Goal: Task Accomplishment & Management: Use online tool/utility

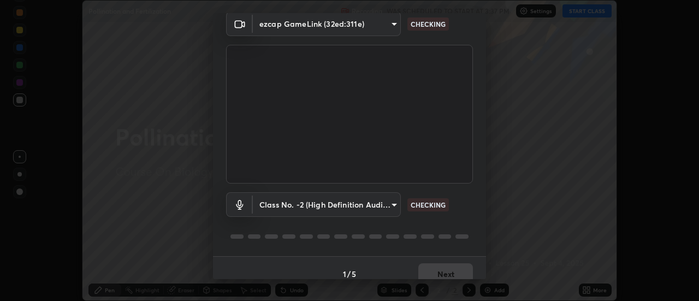
scroll to position [57, 0]
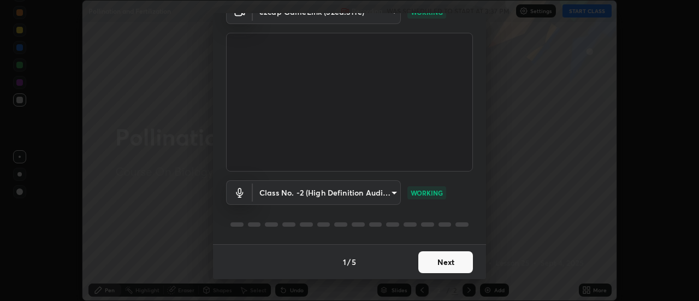
click at [426, 267] on button "Next" at bounding box center [445, 262] width 55 height 22
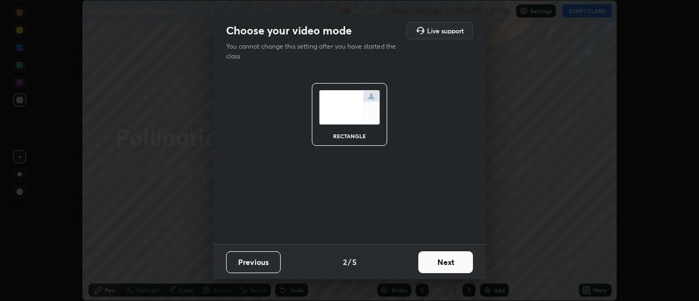
scroll to position [0, 0]
click at [428, 265] on button "Next" at bounding box center [445, 262] width 55 height 22
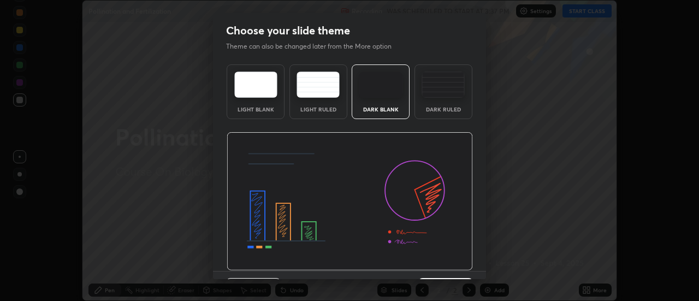
click at [431, 264] on img at bounding box center [350, 201] width 246 height 139
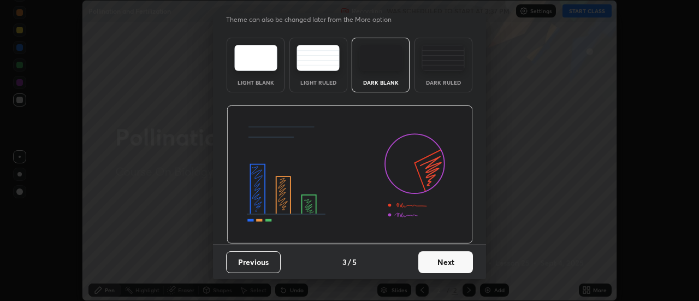
click at [439, 266] on button "Next" at bounding box center [445, 262] width 55 height 22
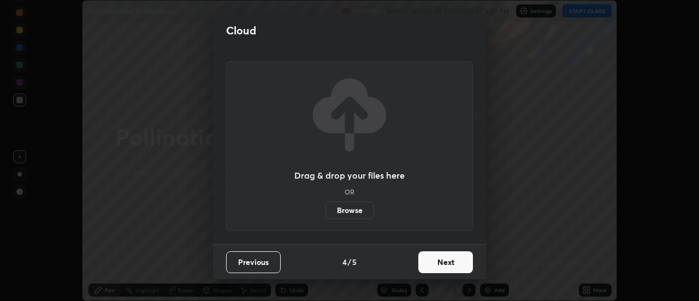
scroll to position [0, 0]
click at [435, 260] on button "Next" at bounding box center [445, 262] width 55 height 22
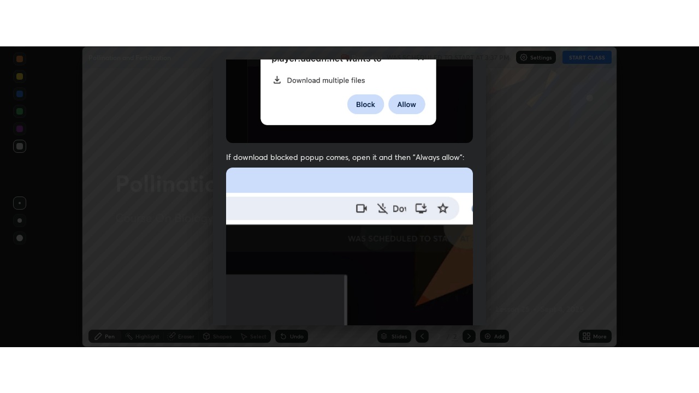
scroll to position [280, 0]
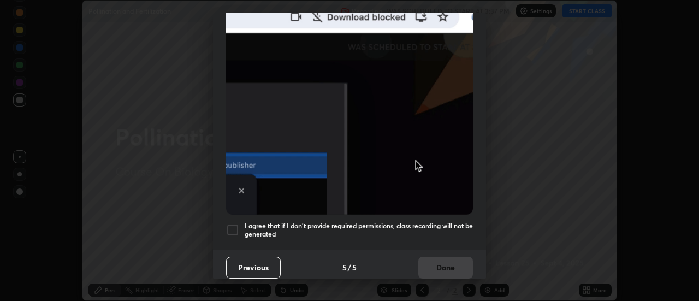
click at [233, 224] on div at bounding box center [232, 229] width 13 height 13
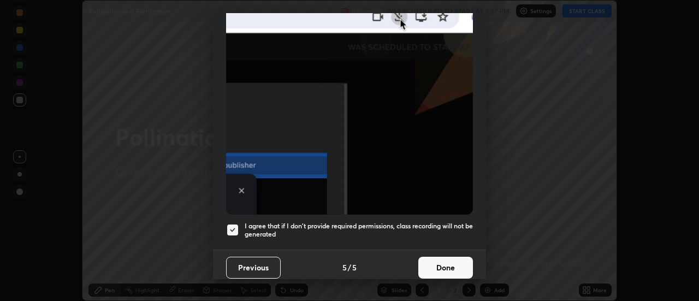
click at [430, 258] on button "Done" at bounding box center [445, 268] width 55 height 22
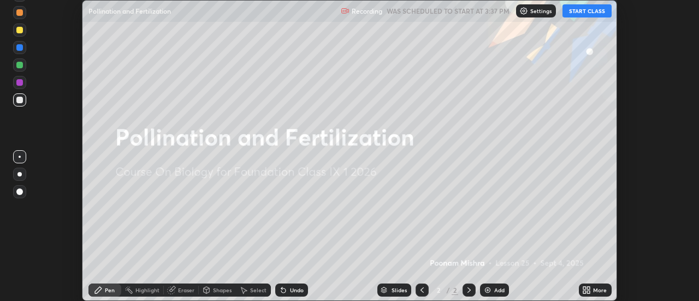
click at [492, 289] on div "Add" at bounding box center [494, 289] width 29 height 13
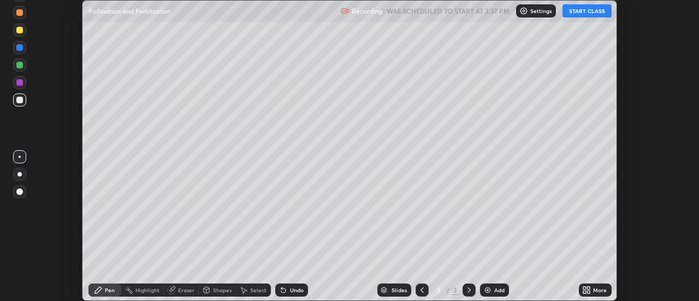
click at [572, 13] on button "START CLASS" at bounding box center [587, 10] width 49 height 13
click at [22, 31] on div at bounding box center [19, 30] width 7 height 7
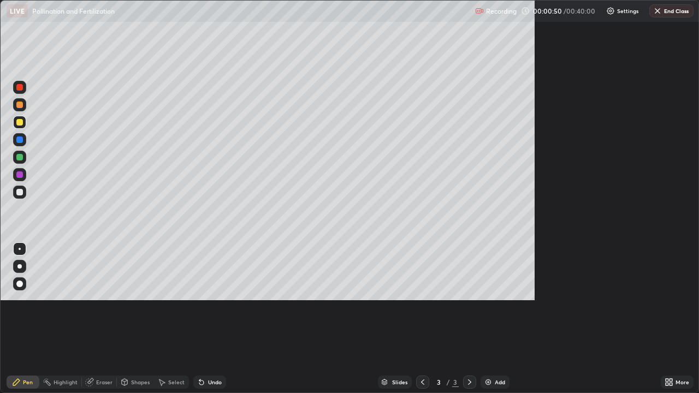
scroll to position [393, 699]
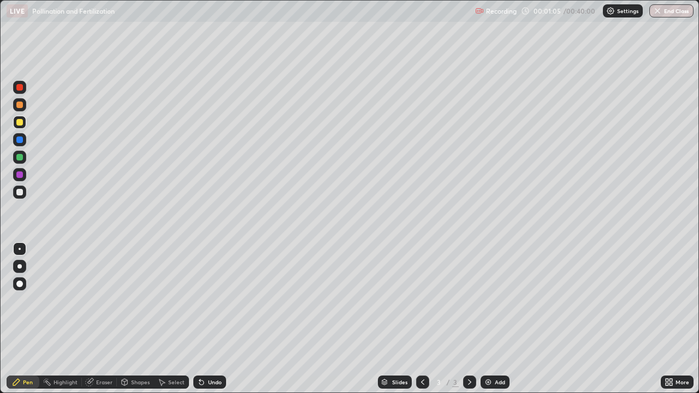
click at [210, 300] on div "Undo" at bounding box center [215, 382] width 14 height 5
click at [199, 300] on icon at bounding box center [199, 380] width 1 height 1
click at [485, 300] on img at bounding box center [488, 382] width 9 height 9
click at [19, 105] on div at bounding box center [19, 105] width 7 height 7
click at [21, 90] on div at bounding box center [19, 87] width 7 height 7
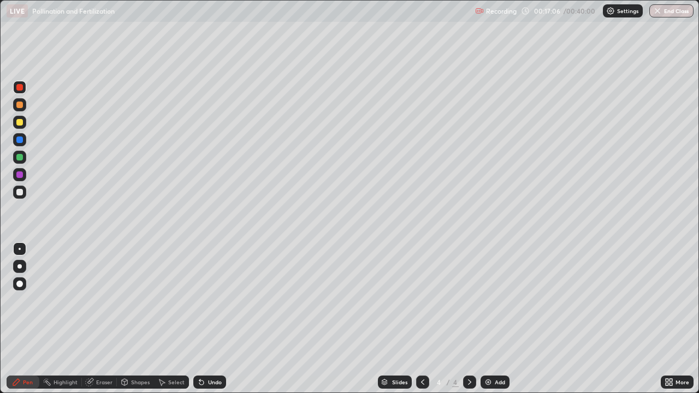
click at [16, 125] on div at bounding box center [19, 122] width 13 height 13
click at [214, 300] on div "Undo" at bounding box center [215, 382] width 14 height 5
click at [209, 300] on div "Undo" at bounding box center [215, 382] width 14 height 5
click at [219, 300] on div "Undo" at bounding box center [209, 382] width 33 height 13
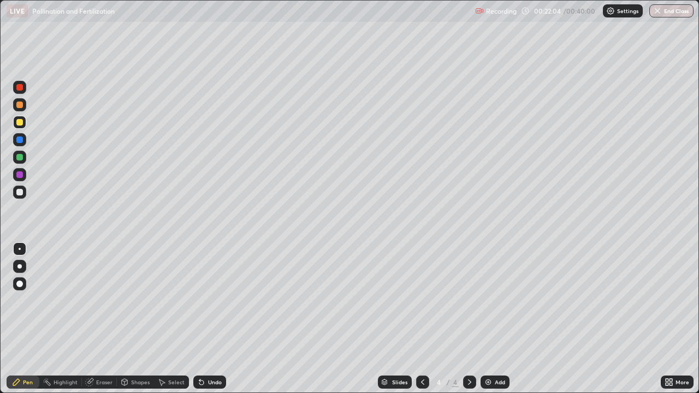
click at [218, 300] on div "Undo" at bounding box center [215, 382] width 14 height 5
click at [208, 300] on div "Undo" at bounding box center [215, 382] width 14 height 5
click at [206, 300] on div "Undo" at bounding box center [209, 382] width 33 height 13
click at [214, 300] on div "Undo" at bounding box center [215, 382] width 14 height 5
click at [206, 300] on div "Undo" at bounding box center [209, 382] width 33 height 13
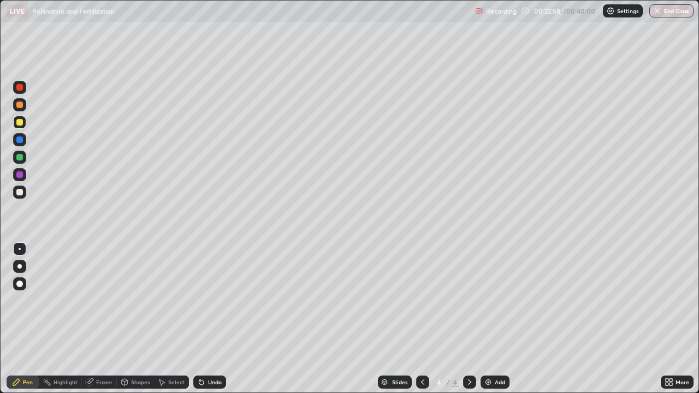
click at [205, 300] on div "Undo" at bounding box center [209, 382] width 33 height 13
click at [215, 300] on div "Undo" at bounding box center [215, 382] width 14 height 5
click at [206, 300] on div "Undo" at bounding box center [209, 382] width 33 height 13
click at [204, 300] on div "Undo" at bounding box center [209, 382] width 33 height 13
click at [203, 300] on div "Undo" at bounding box center [209, 382] width 33 height 13
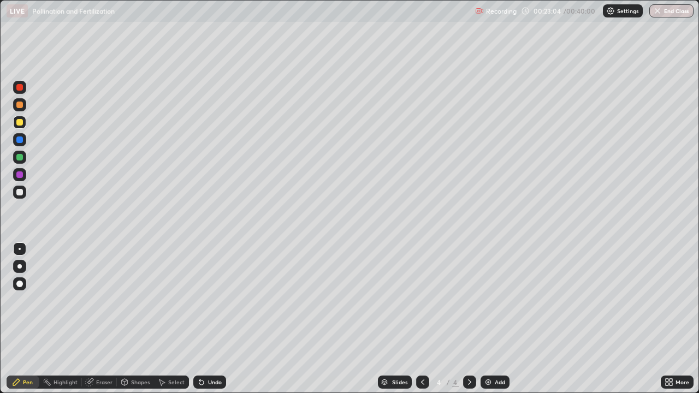
click at [202, 300] on div "Undo" at bounding box center [209, 382] width 33 height 13
click at [199, 300] on icon at bounding box center [201, 382] width 9 height 9
click at [22, 140] on div at bounding box center [19, 140] width 7 height 7
click at [487, 300] on img at bounding box center [488, 382] width 9 height 9
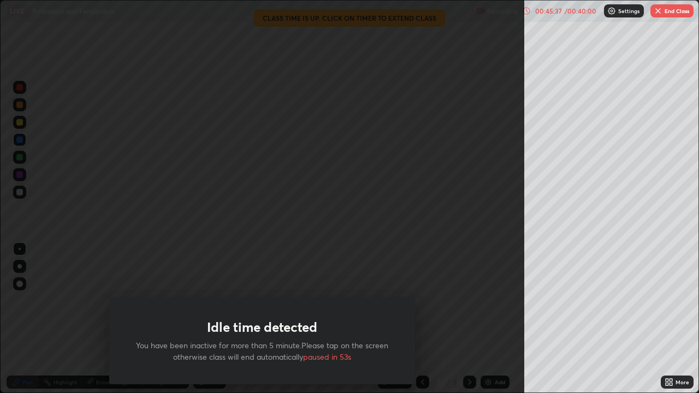
click at [342, 273] on div "Idle time detected You have been inactive for more than 5 minute.Please tap on …" at bounding box center [262, 196] width 524 height 393
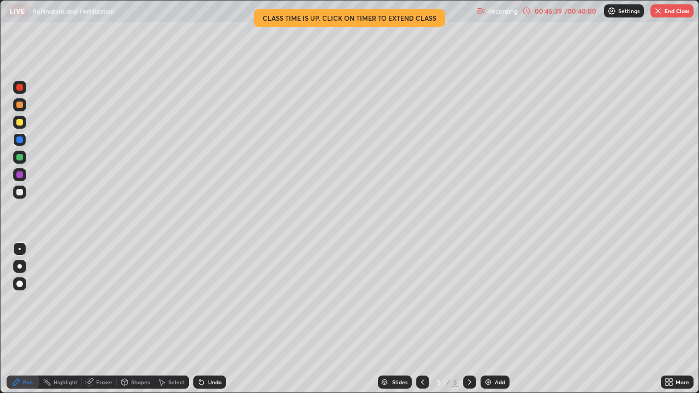
click at [549, 11] on div "00:45:39" at bounding box center [548, 11] width 31 height 7
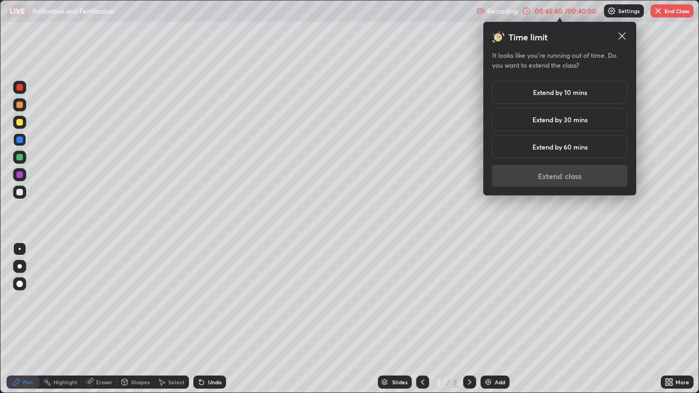
click at [576, 97] on h5 "Extend by 10 mins" at bounding box center [560, 92] width 54 height 10
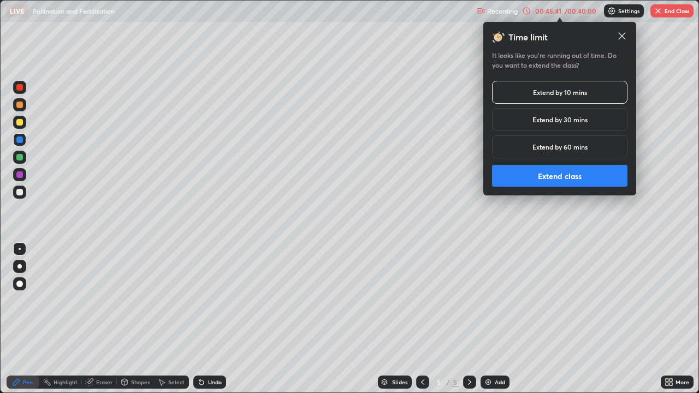
click at [559, 173] on button "Extend class" at bounding box center [559, 176] width 135 height 22
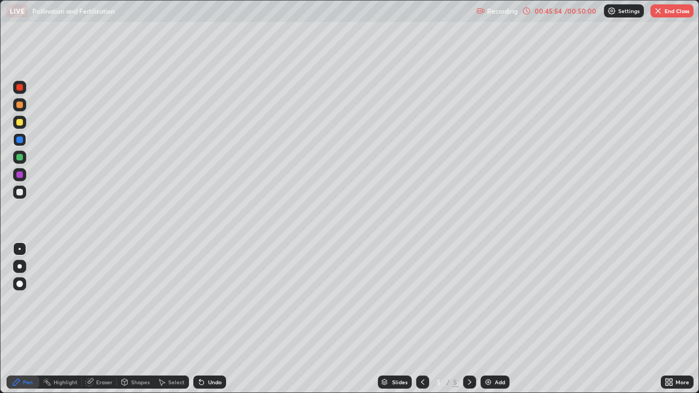
click at [204, 300] on icon at bounding box center [201, 382] width 9 height 9
click at [202, 300] on icon at bounding box center [201, 383] width 4 height 4
click at [0, 300] on div "Pen Highlight Eraser Shapes Select Undo Slides 5 / 5 Add More" at bounding box center [349, 382] width 699 height 22
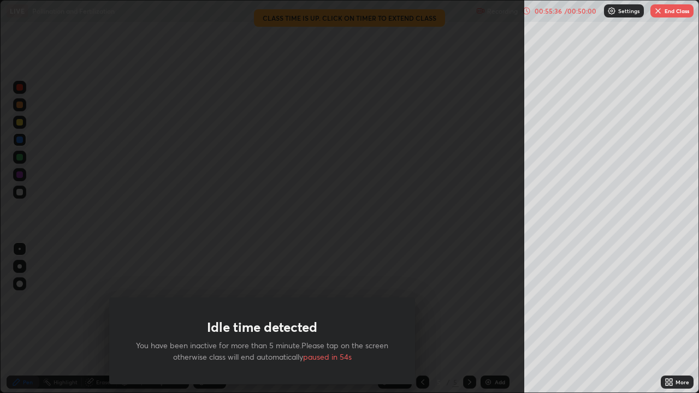
click at [548, 14] on div "00:55:36" at bounding box center [548, 11] width 31 height 7
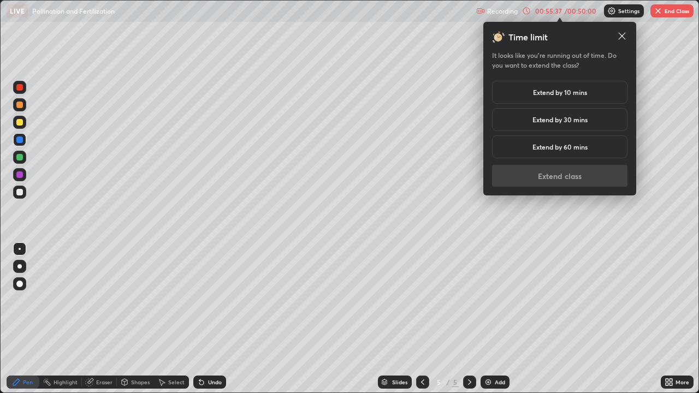
click at [584, 91] on h5 "Extend by 10 mins" at bounding box center [560, 92] width 54 height 10
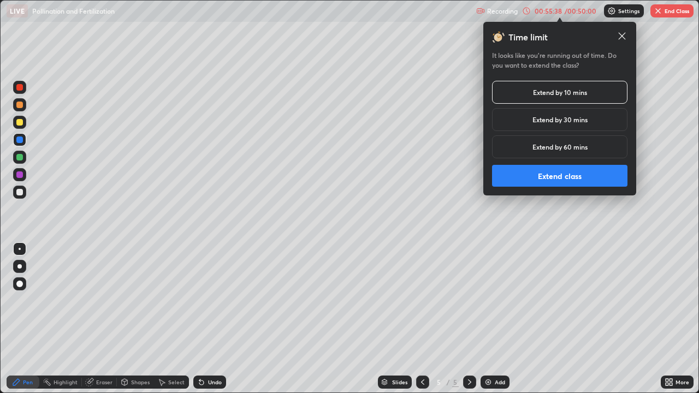
click at [565, 177] on button "Extend class" at bounding box center [559, 176] width 135 height 22
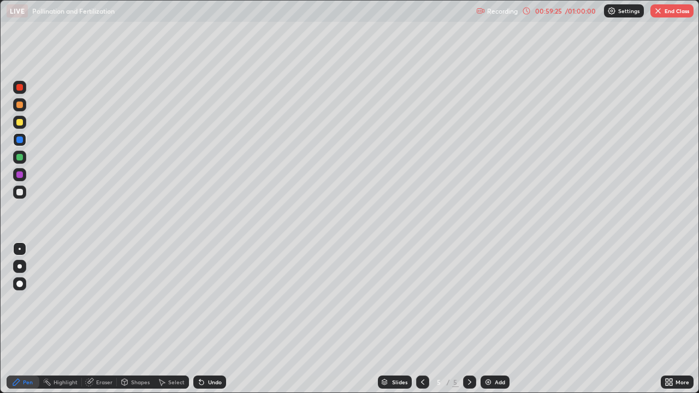
click at [487, 300] on img at bounding box center [488, 382] width 9 height 9
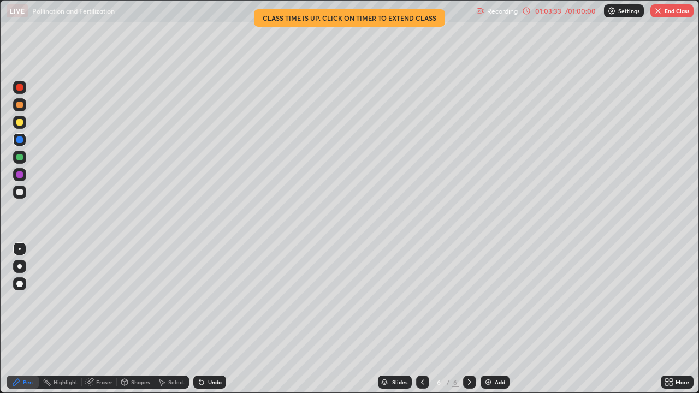
click at [659, 16] on button "End Class" at bounding box center [671, 10] width 43 height 13
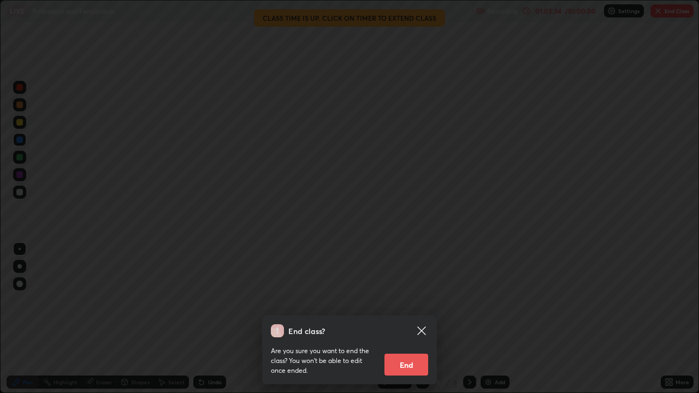
click at [417, 300] on button "End" at bounding box center [406, 365] width 44 height 22
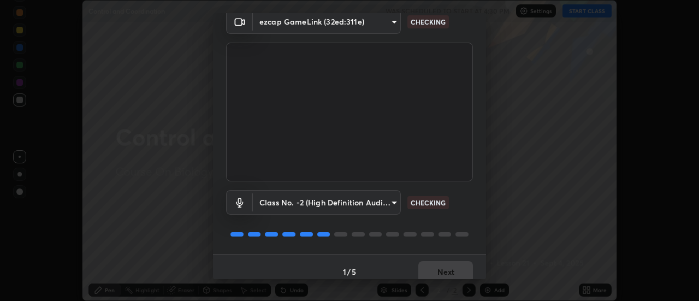
scroll to position [57, 0]
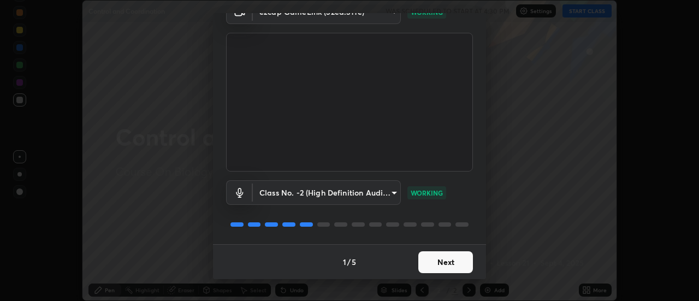
click at [445, 260] on button "Next" at bounding box center [445, 262] width 55 height 22
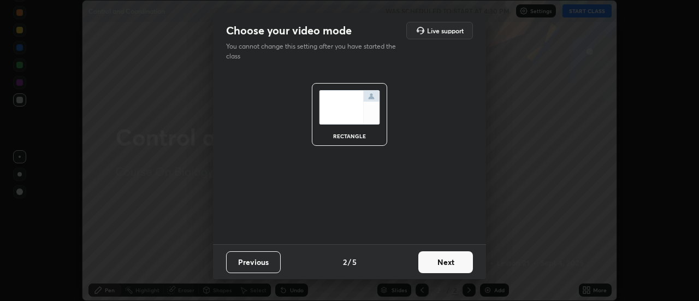
scroll to position [0, 0]
click at [452, 254] on button "Next" at bounding box center [445, 262] width 55 height 22
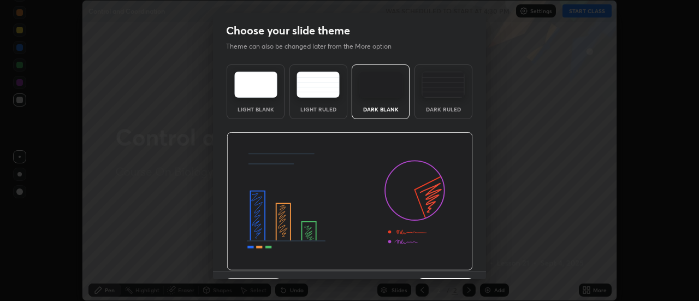
scroll to position [27, 0]
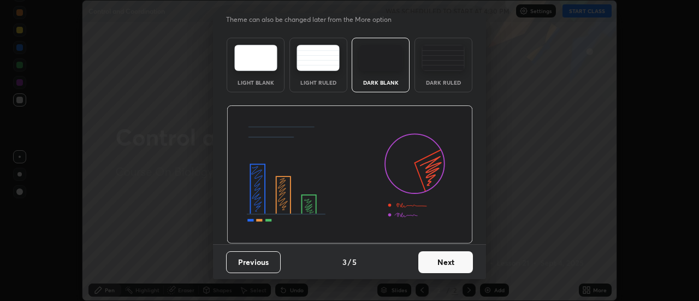
click at [434, 262] on button "Next" at bounding box center [445, 262] width 55 height 22
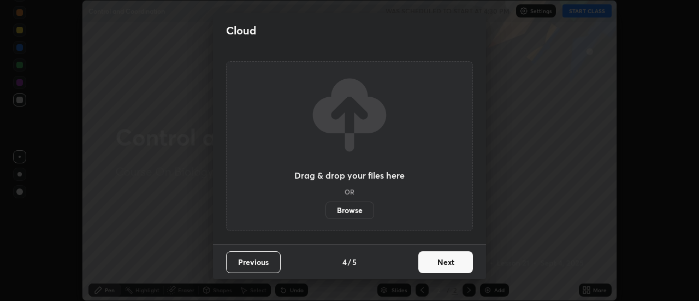
scroll to position [0, 0]
click at [436, 260] on button "Next" at bounding box center [445, 262] width 55 height 22
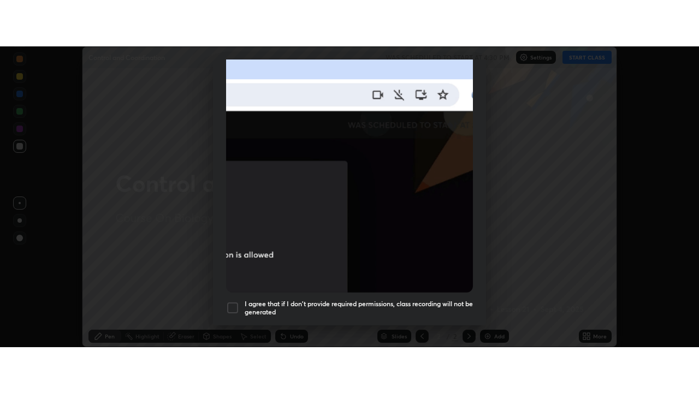
scroll to position [280, 0]
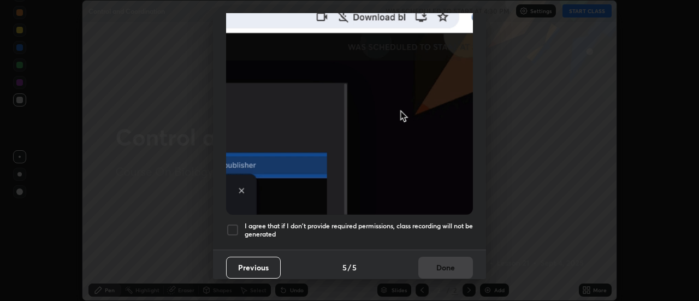
click at [232, 223] on div at bounding box center [232, 229] width 13 height 13
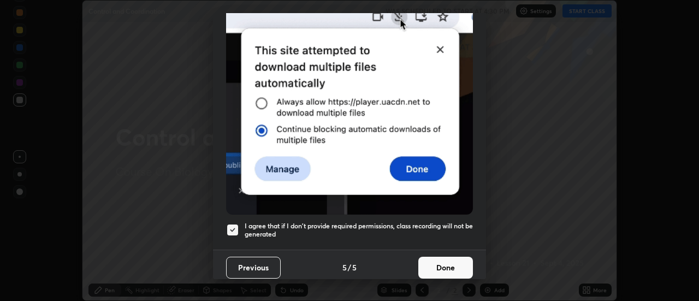
click at [436, 260] on button "Done" at bounding box center [445, 268] width 55 height 22
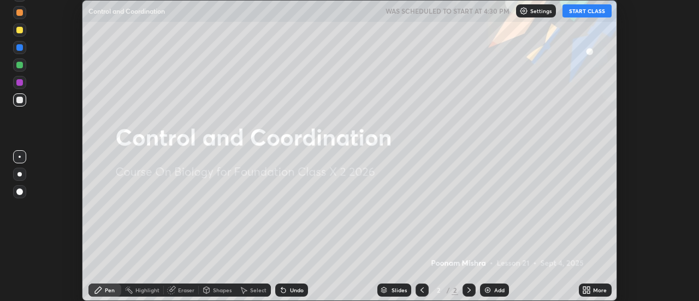
click at [577, 15] on button "START CLASS" at bounding box center [587, 10] width 49 height 13
click at [501, 291] on div "Add" at bounding box center [499, 289] width 10 height 5
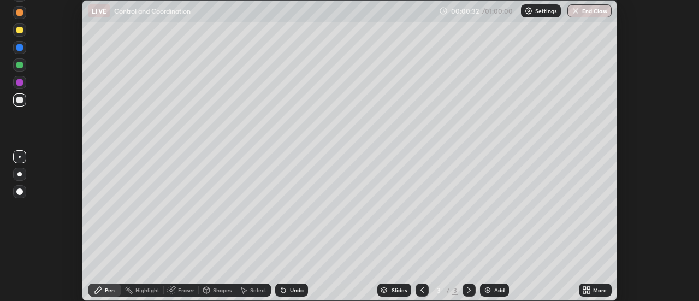
click at [500, 289] on div "Add" at bounding box center [499, 289] width 10 height 5
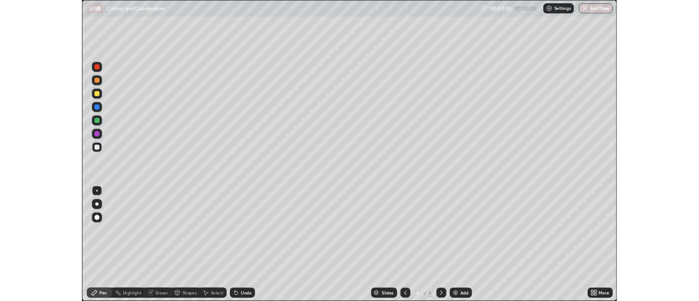
scroll to position [393, 699]
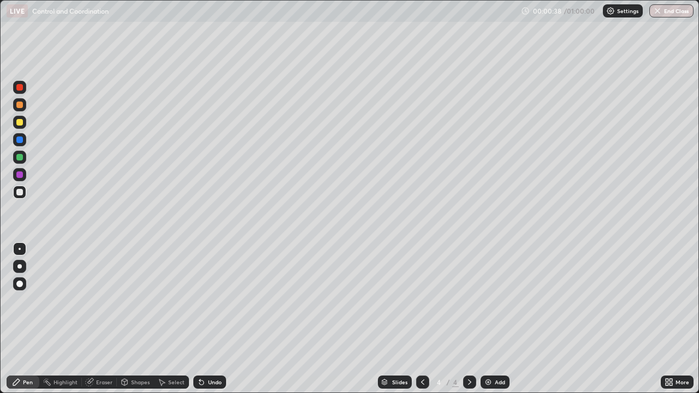
click at [133, 300] on div "Shapes" at bounding box center [135, 382] width 37 height 13
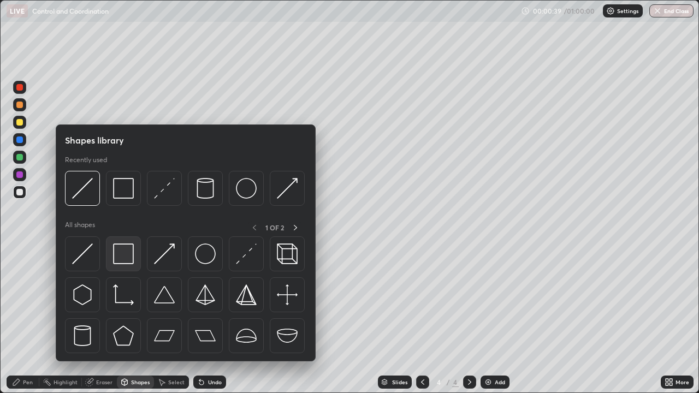
click at [127, 239] on div at bounding box center [123, 253] width 35 height 35
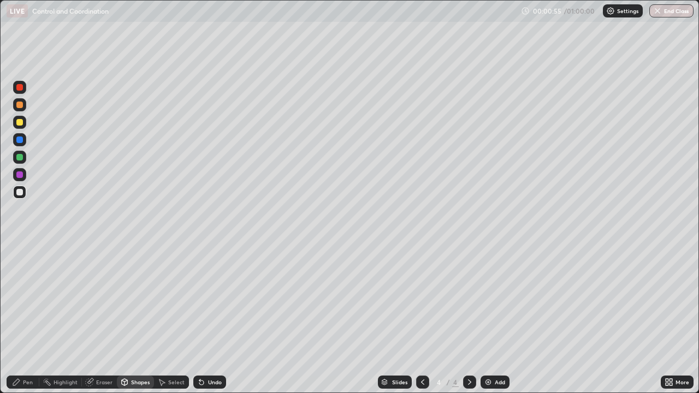
click at [22, 123] on div at bounding box center [19, 122] width 7 height 7
click at [137, 300] on div "Shapes" at bounding box center [140, 382] width 19 height 5
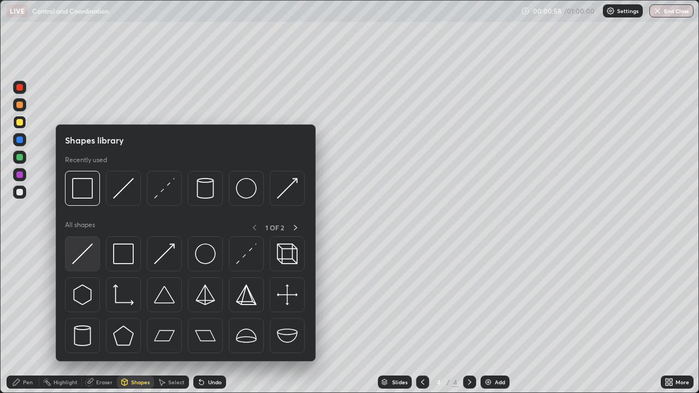
click at [94, 260] on div at bounding box center [82, 253] width 35 height 35
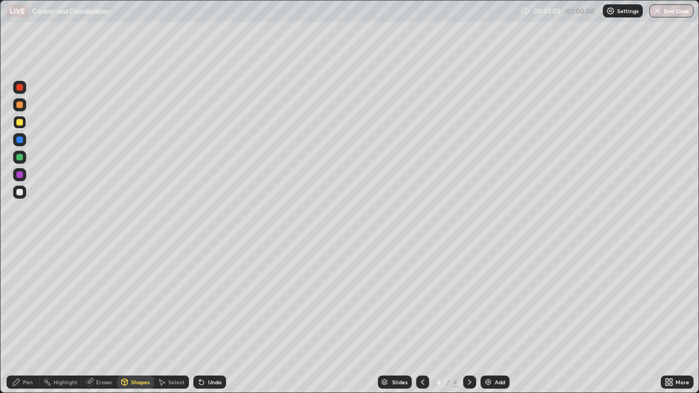
click at [213, 300] on div "Undo" at bounding box center [215, 382] width 14 height 5
click at [35, 300] on div "Pen" at bounding box center [23, 382] width 33 height 13
click at [209, 300] on div "Undo" at bounding box center [209, 382] width 33 height 13
click at [205, 300] on div "Undo" at bounding box center [209, 382] width 33 height 13
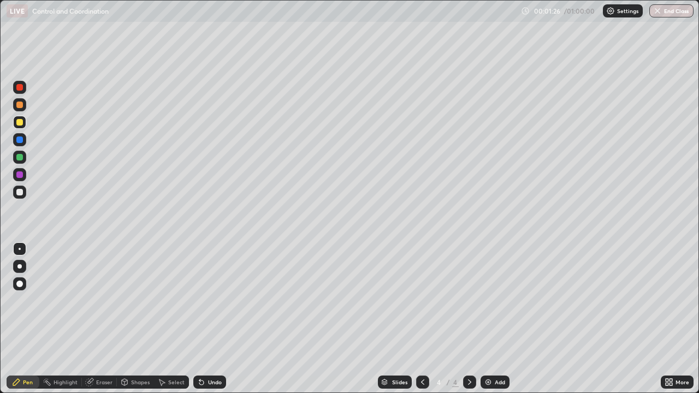
click at [204, 300] on div "Undo" at bounding box center [209, 382] width 33 height 13
click at [204, 300] on icon at bounding box center [201, 382] width 9 height 9
click at [209, 300] on div "Undo" at bounding box center [215, 382] width 14 height 5
click at [210, 300] on div "Undo" at bounding box center [215, 382] width 14 height 5
click at [214, 300] on div "Undo" at bounding box center [215, 382] width 14 height 5
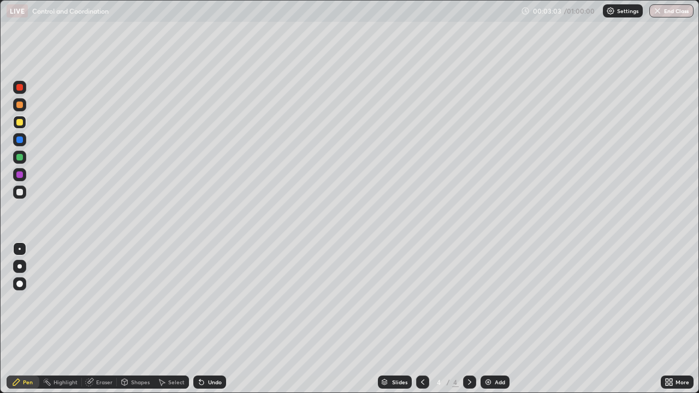
click at [212, 300] on div "Undo" at bounding box center [209, 382] width 33 height 13
click at [212, 300] on div "Undo" at bounding box center [215, 382] width 14 height 5
click at [213, 300] on div "Undo" at bounding box center [215, 382] width 14 height 5
click at [216, 300] on div "Undo" at bounding box center [215, 382] width 14 height 5
click at [214, 300] on div "Undo" at bounding box center [215, 382] width 14 height 5
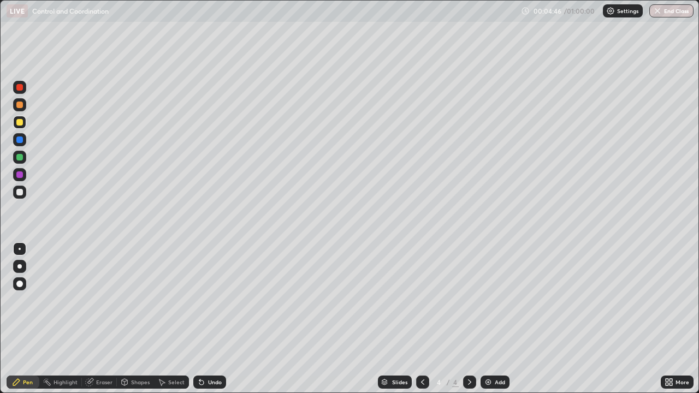
click at [224, 300] on div "Undo" at bounding box center [209, 382] width 33 height 13
click at [218, 300] on div "Undo" at bounding box center [209, 382] width 33 height 13
click at [214, 300] on div "Undo" at bounding box center [215, 382] width 14 height 5
click at [211, 300] on div "Undo" at bounding box center [209, 382] width 33 height 13
click at [210, 300] on div "Undo" at bounding box center [209, 382] width 33 height 13
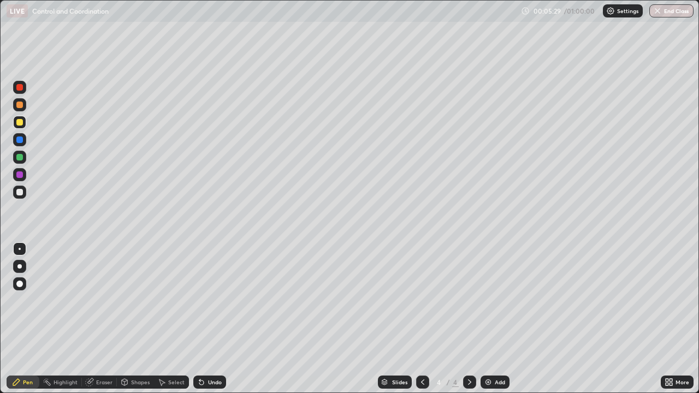
click at [216, 300] on div "Undo" at bounding box center [215, 382] width 14 height 5
click at [216, 300] on div "Undo" at bounding box center [209, 382] width 33 height 13
click at [217, 300] on div "Undo" at bounding box center [215, 382] width 14 height 5
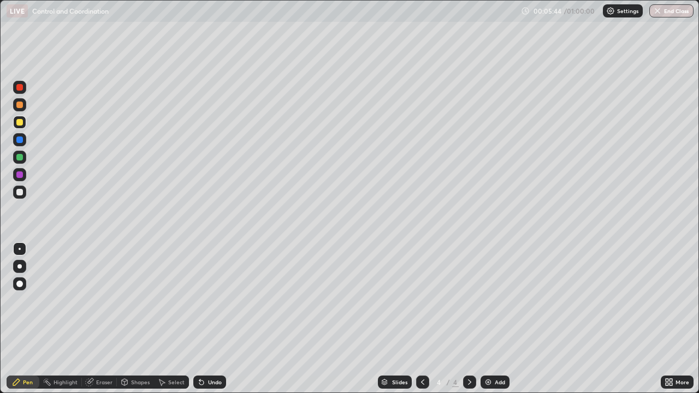
click at [213, 300] on div "Undo" at bounding box center [215, 382] width 14 height 5
click at [211, 300] on div "Undo" at bounding box center [215, 382] width 14 height 5
click at [217, 300] on div "Undo" at bounding box center [215, 382] width 14 height 5
click at [213, 300] on div "Undo" at bounding box center [215, 382] width 14 height 5
click at [212, 300] on div "Undo" at bounding box center [215, 382] width 14 height 5
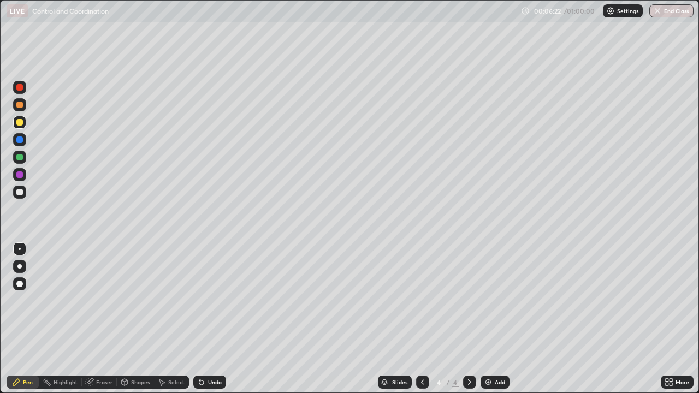
click at [209, 300] on div "Undo" at bounding box center [215, 382] width 14 height 5
click at [211, 300] on div "Undo" at bounding box center [215, 382] width 14 height 5
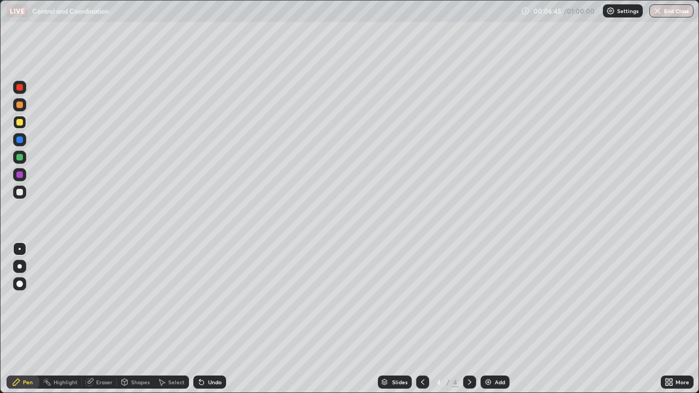
click at [211, 300] on div "Undo" at bounding box center [215, 382] width 14 height 5
click at [212, 300] on div "Undo" at bounding box center [215, 382] width 14 height 5
click at [208, 300] on div "Undo" at bounding box center [215, 382] width 14 height 5
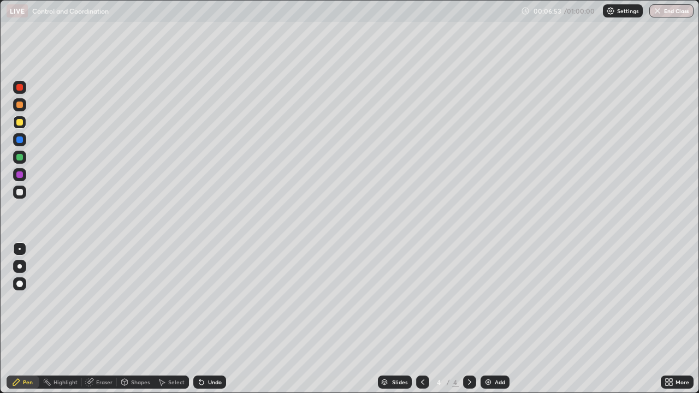
click at [208, 300] on div "Undo" at bounding box center [209, 382] width 33 height 13
click at [209, 300] on div "Undo" at bounding box center [215, 382] width 14 height 5
click at [80, 300] on div "Highlight" at bounding box center [60, 382] width 43 height 13
click at [55, 300] on div "Highlight" at bounding box center [60, 382] width 43 height 13
click at [61, 300] on div "Highlight" at bounding box center [66, 382] width 24 height 5
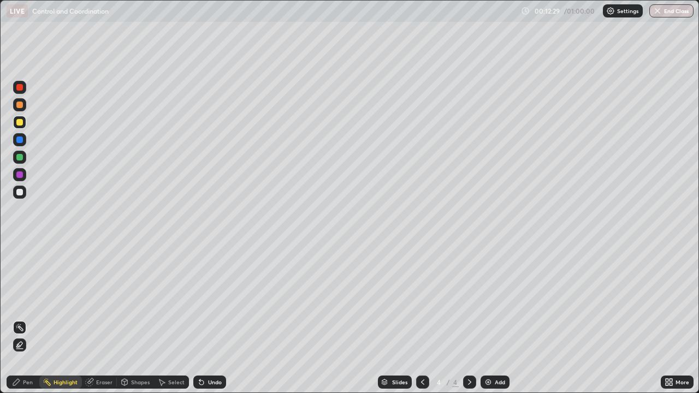
click at [84, 300] on div "Eraser" at bounding box center [99, 382] width 35 height 13
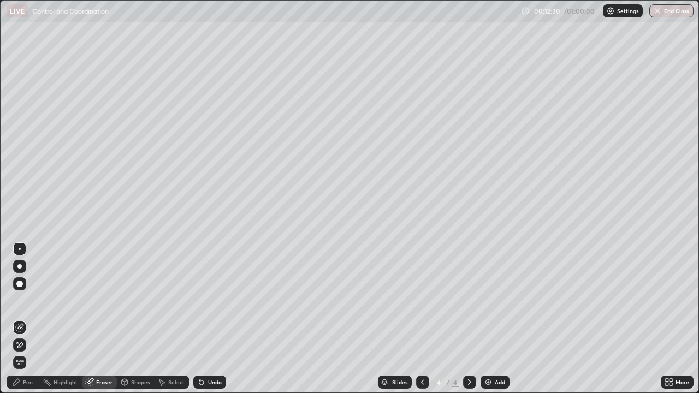
click at [19, 300] on icon at bounding box center [20, 344] width 6 height 5
click at [135, 300] on div "Shapes" at bounding box center [140, 382] width 19 height 5
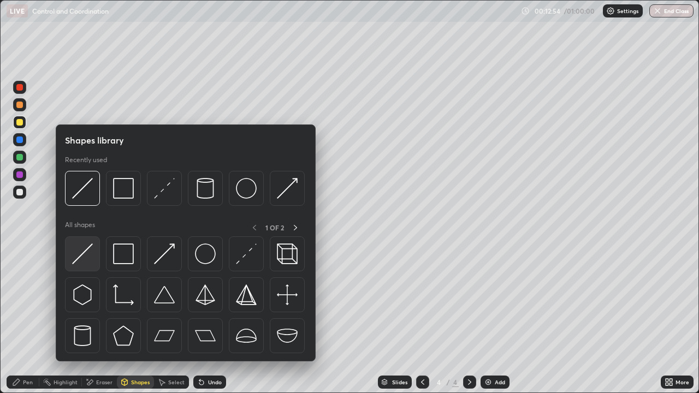
click at [92, 261] on img at bounding box center [82, 254] width 21 height 21
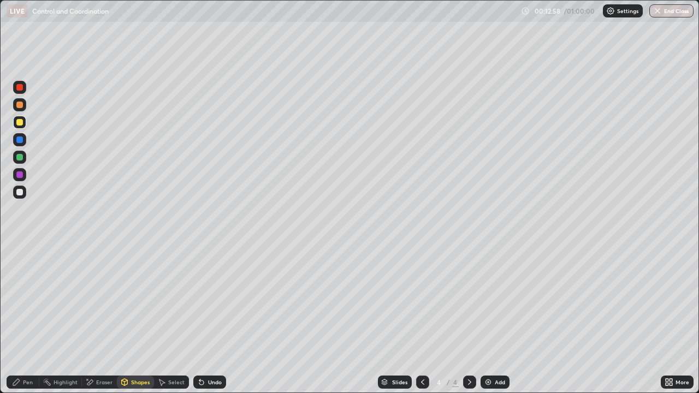
click at [31, 300] on div "Pen" at bounding box center [28, 382] width 10 height 5
click at [97, 300] on div "Eraser" at bounding box center [104, 382] width 16 height 5
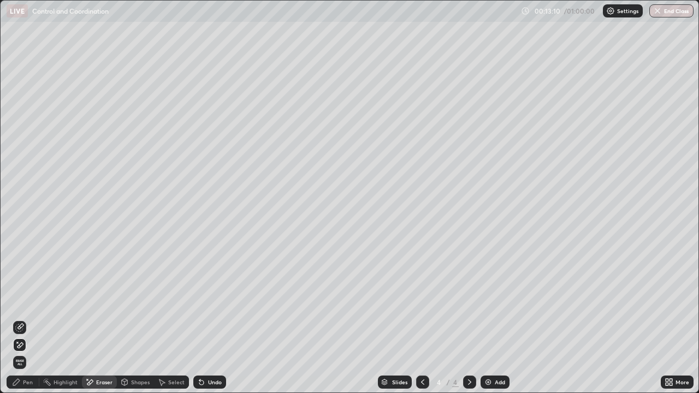
click at [27, 300] on div "Pen" at bounding box center [28, 382] width 10 height 5
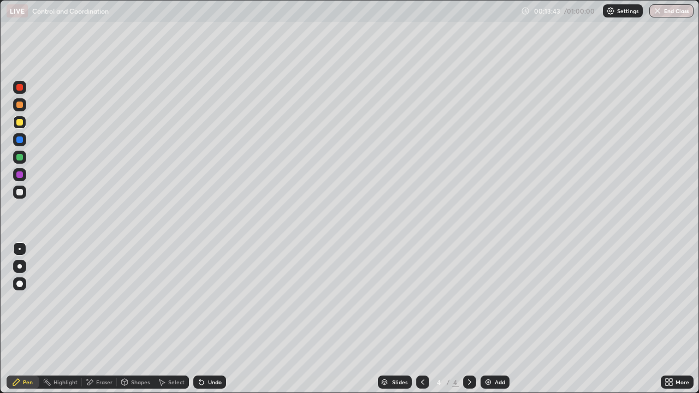
click at [208, 300] on div "Undo" at bounding box center [215, 382] width 14 height 5
click at [211, 300] on div "Undo" at bounding box center [209, 382] width 33 height 13
click at [32, 223] on div "Erase all" at bounding box center [20, 197] width 26 height 350
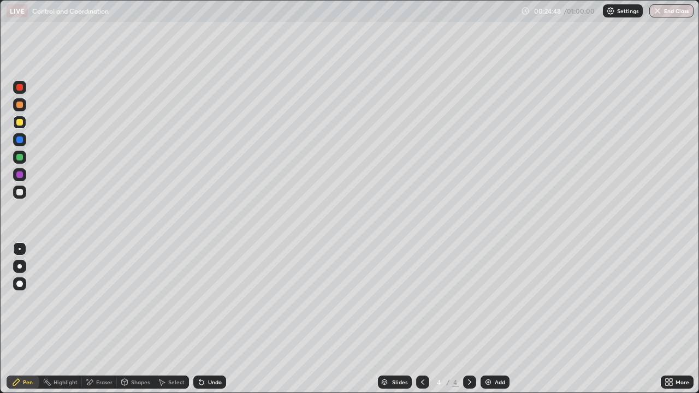
click at [210, 300] on div "Undo" at bounding box center [215, 382] width 14 height 5
click at [216, 300] on div "Undo" at bounding box center [215, 382] width 14 height 5
click at [214, 300] on div "Undo" at bounding box center [209, 382] width 33 height 13
click at [215, 300] on div "Undo" at bounding box center [209, 382] width 33 height 13
click at [212, 300] on div "Undo" at bounding box center [209, 382] width 33 height 13
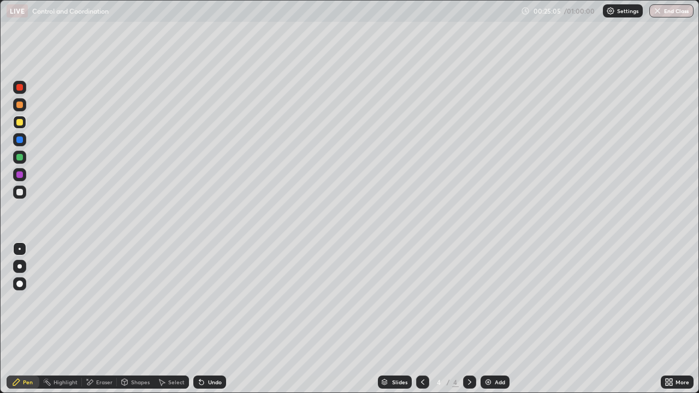
click at [211, 300] on div "Undo" at bounding box center [209, 382] width 33 height 13
click at [212, 300] on div "Undo" at bounding box center [209, 382] width 33 height 13
click at [22, 143] on div at bounding box center [19, 140] width 7 height 7
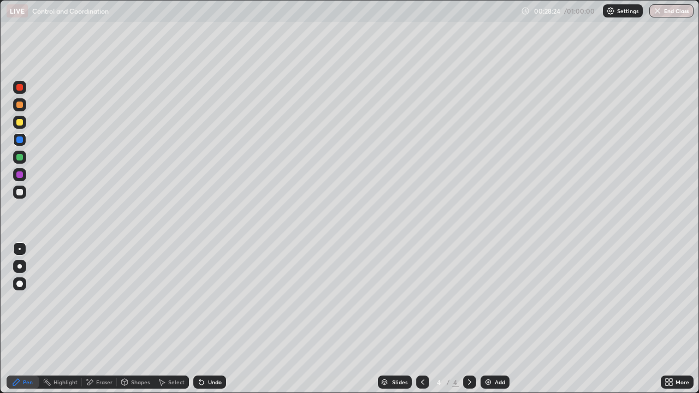
click at [206, 300] on div "Undo" at bounding box center [209, 382] width 33 height 13
click at [208, 300] on div "Undo" at bounding box center [215, 382] width 14 height 5
click at [209, 300] on div "Undo" at bounding box center [215, 382] width 14 height 5
click at [208, 300] on div "Undo" at bounding box center [215, 382] width 14 height 5
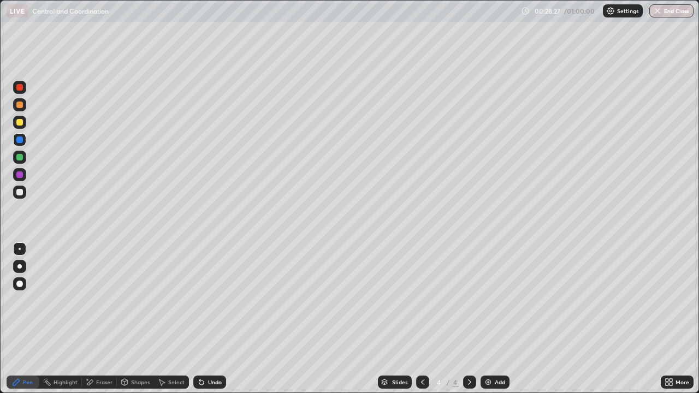
click at [66, 300] on div "Highlight" at bounding box center [66, 382] width 24 height 5
click at [94, 300] on div "Eraser" at bounding box center [99, 382] width 35 height 13
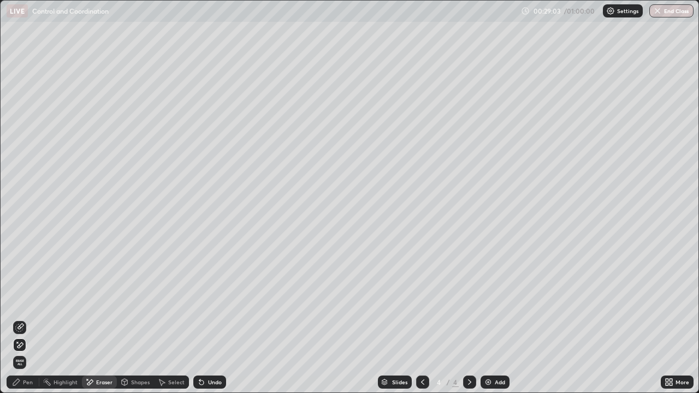
click at [28, 300] on div "Pen" at bounding box center [28, 382] width 10 height 5
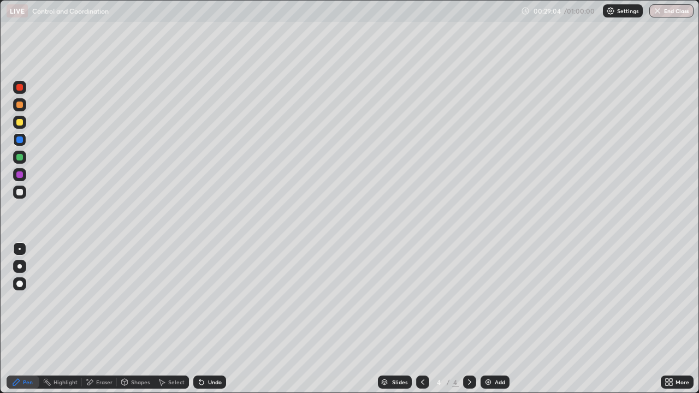
click at [134, 300] on div "Shapes" at bounding box center [140, 382] width 19 height 5
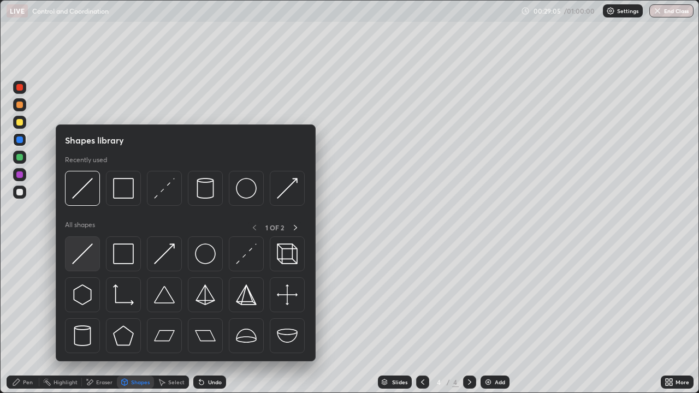
click at [86, 265] on div at bounding box center [82, 253] width 35 height 35
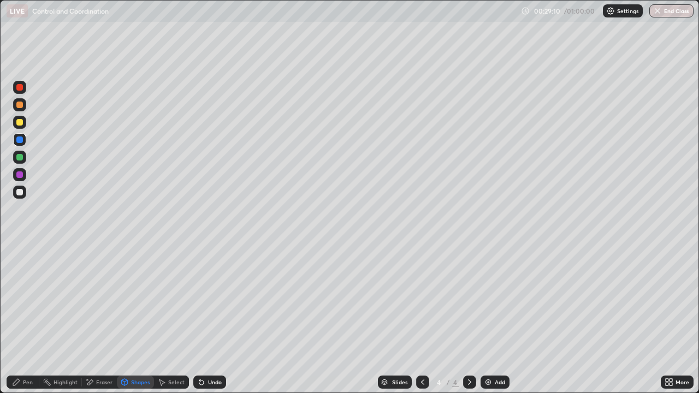
click at [26, 300] on div "Pen" at bounding box center [28, 382] width 10 height 5
click at [22, 127] on div at bounding box center [19, 122] width 13 height 13
click at [211, 300] on div "Undo" at bounding box center [215, 382] width 14 height 5
click at [209, 300] on div "Undo" at bounding box center [215, 382] width 14 height 5
click at [209, 300] on div "Undo" at bounding box center [209, 382] width 33 height 13
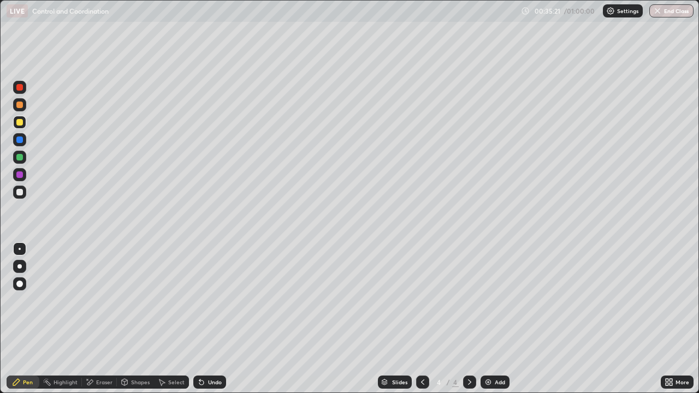
click at [208, 300] on div "Undo" at bounding box center [215, 382] width 14 height 5
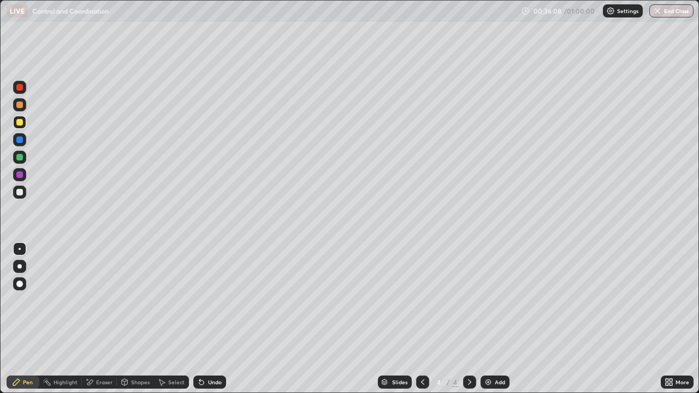
click at [212, 300] on div "Undo" at bounding box center [215, 382] width 14 height 5
click at [213, 300] on div "Undo" at bounding box center [209, 382] width 33 height 13
click at [62, 300] on div "Highlight" at bounding box center [66, 382] width 24 height 5
click at [100, 300] on div "Eraser" at bounding box center [104, 382] width 16 height 5
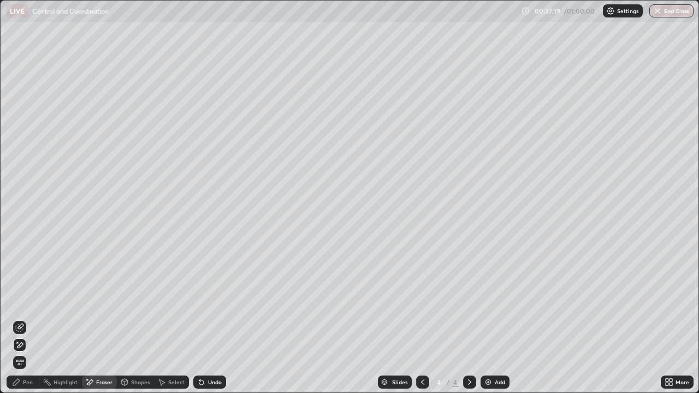
click at [33, 300] on div "Pen" at bounding box center [23, 382] width 33 height 13
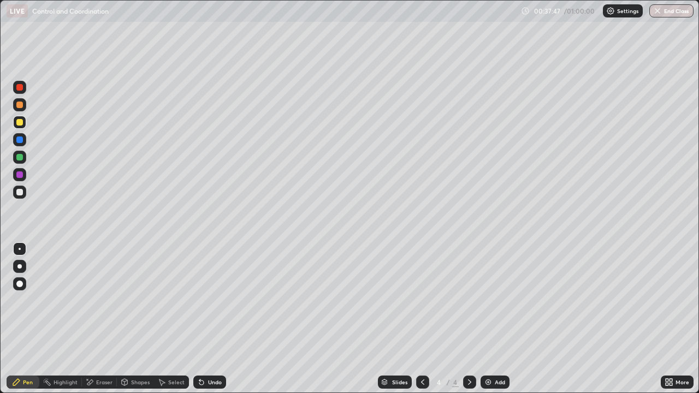
click at [210, 300] on div "Undo" at bounding box center [215, 382] width 14 height 5
click at [208, 300] on div "Undo" at bounding box center [215, 382] width 14 height 5
click at [212, 300] on div "Undo" at bounding box center [215, 382] width 14 height 5
click at [218, 300] on div "Undo" at bounding box center [215, 382] width 14 height 5
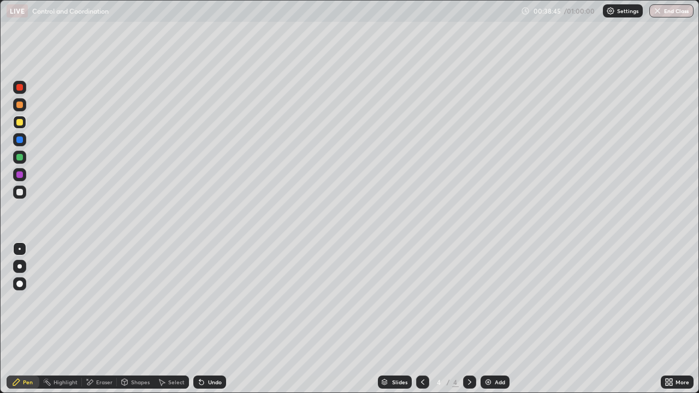
click at [218, 300] on div "Undo" at bounding box center [215, 382] width 14 height 5
click at [20, 174] on div at bounding box center [19, 174] width 7 height 7
click at [576, 13] on div "00:43:24 / 01:00:00 Settings End Class" at bounding box center [607, 10] width 173 height 13
click at [563, 17] on div "LIVE Control and Coordination 00:43:26 / 01:00:00 Settings End Class" at bounding box center [350, 11] width 687 height 22
click at [670, 16] on button "End Class" at bounding box center [671, 10] width 44 height 13
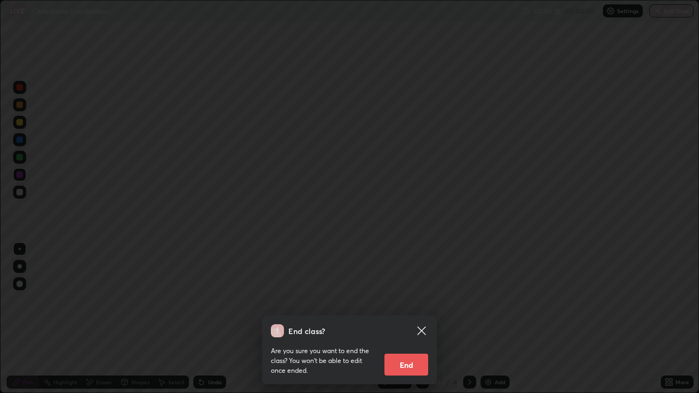
click at [408, 300] on button "End" at bounding box center [406, 365] width 44 height 22
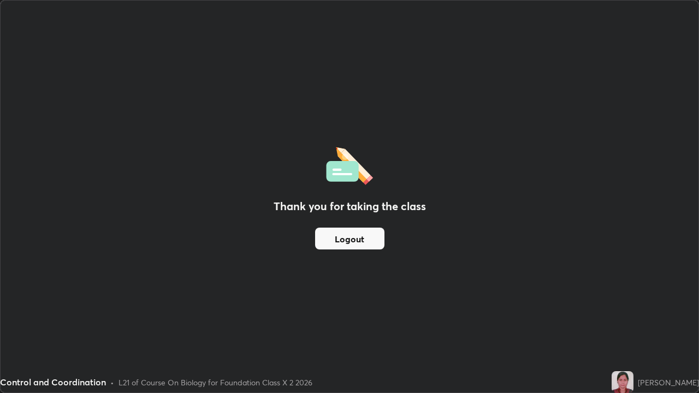
click at [628, 300] on img at bounding box center [623, 382] width 22 height 22
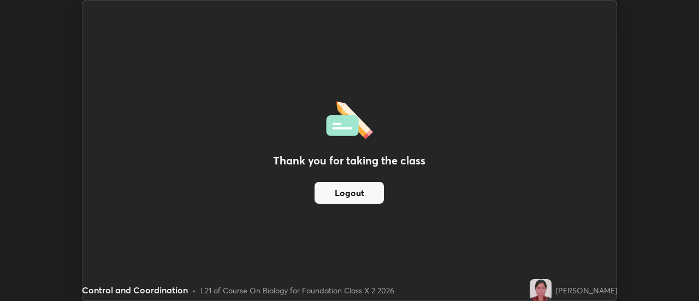
scroll to position [54311, 53913]
